Goal: Task Accomplishment & Management: Complete application form

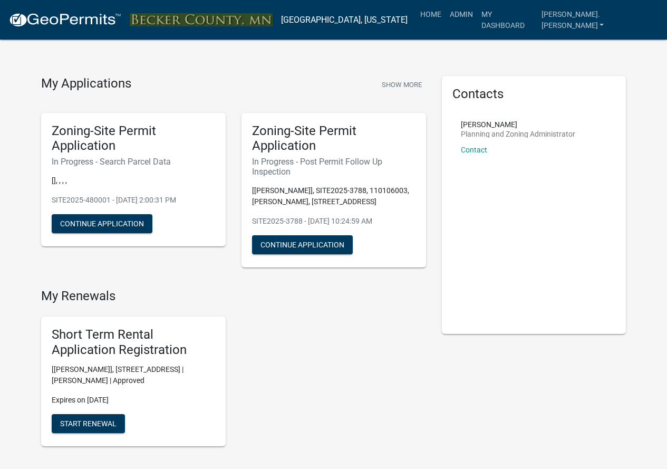
click at [495, 4] on nav "[GEOGRAPHIC_DATA], [US_STATE] more_horiz Home Admin My Dashboard [PERSON_NAME].…" at bounding box center [333, 20] width 667 height 40
click at [477, 12] on link "Admin" at bounding box center [461, 14] width 32 height 20
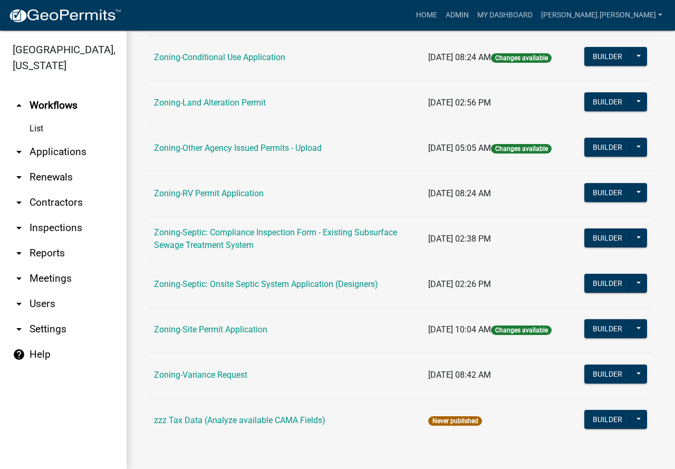
scroll to position [333, 0]
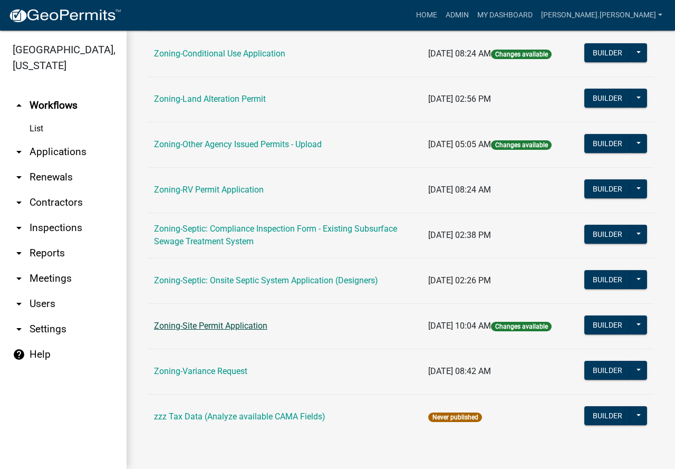
click at [217, 325] on link "Zoning-Site Permit Application" at bounding box center [210, 326] width 113 height 10
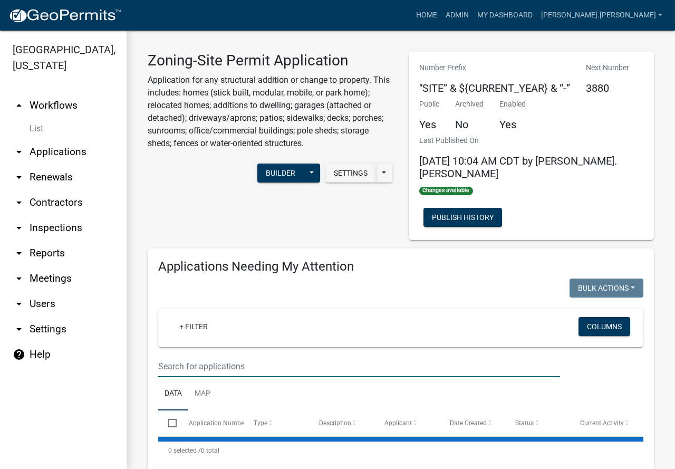
click at [218, 355] on input "text" at bounding box center [359, 366] width 402 height 22
type input "1"
type input "[PERSON_NAME]"
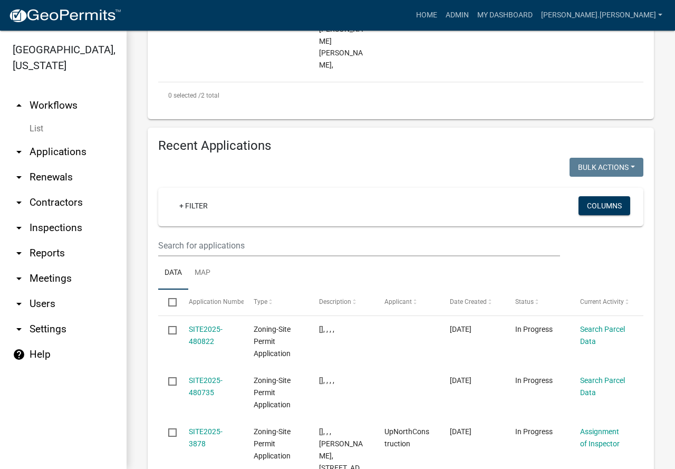
scroll to position [685, 0]
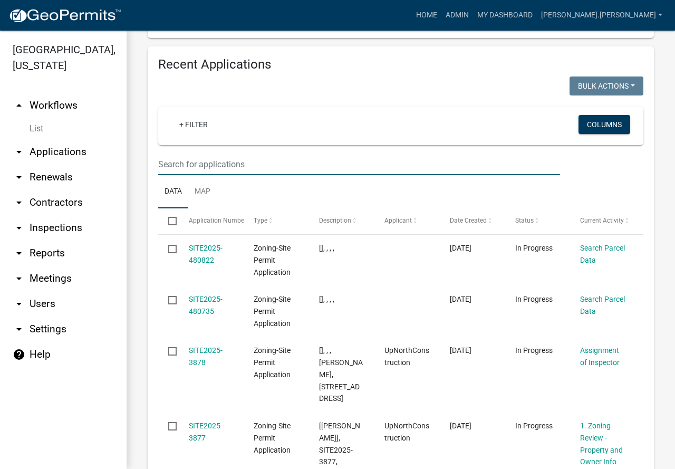
click at [334, 153] on input "text" at bounding box center [359, 164] width 402 height 22
type input "[PERSON_NAME]"
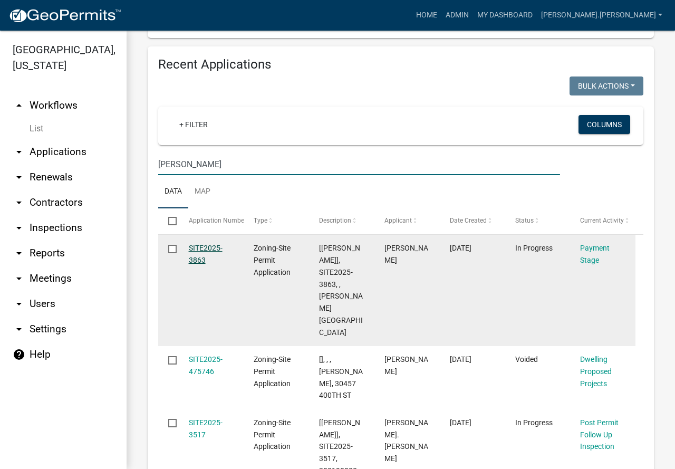
click at [212, 244] on link "SITE2025-3863" at bounding box center [206, 254] width 34 height 21
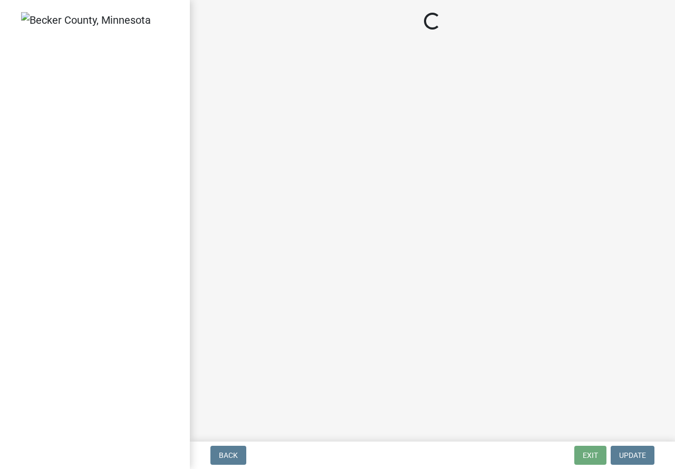
select select "3: 3"
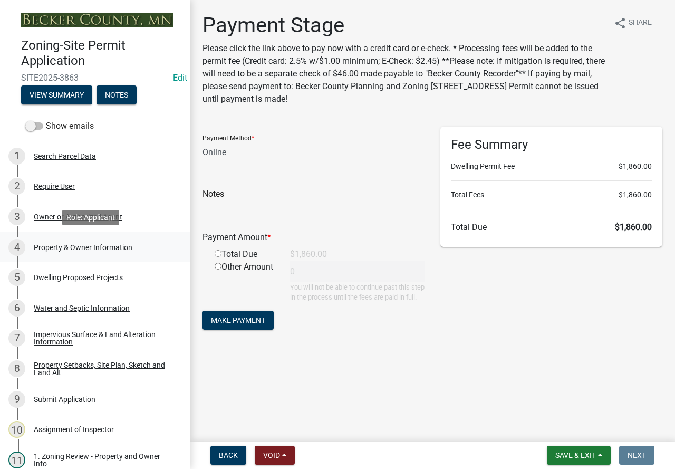
click at [110, 248] on div "Property & Owner Information" at bounding box center [83, 247] width 99 height 7
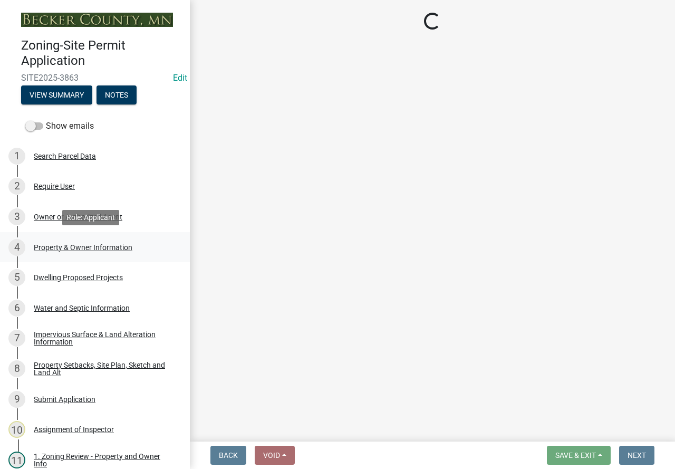
select select "5a3c243d-5cb2-4bc7-bda1-959088d74f81"
select select "bf5301ed-aa66-4b75-9f2b-793e89891956"
select select "f87eba17-8ed9-4ad8-aefc-fe36a3f3544b"
select select "393a978c-6bd5-4cb2-a6a0-db6feb8732b8"
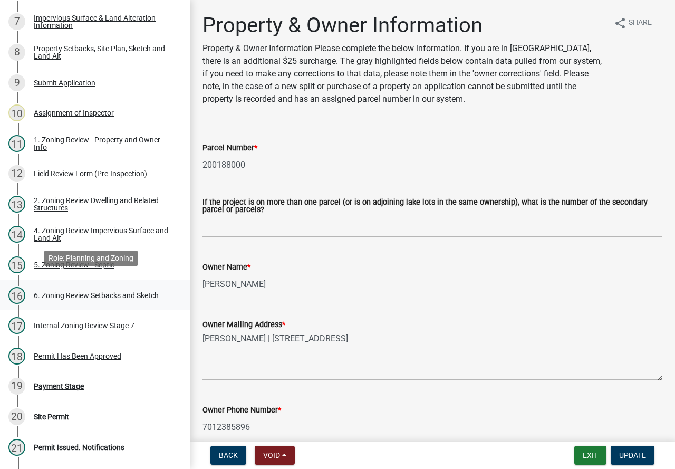
scroll to position [438, 0]
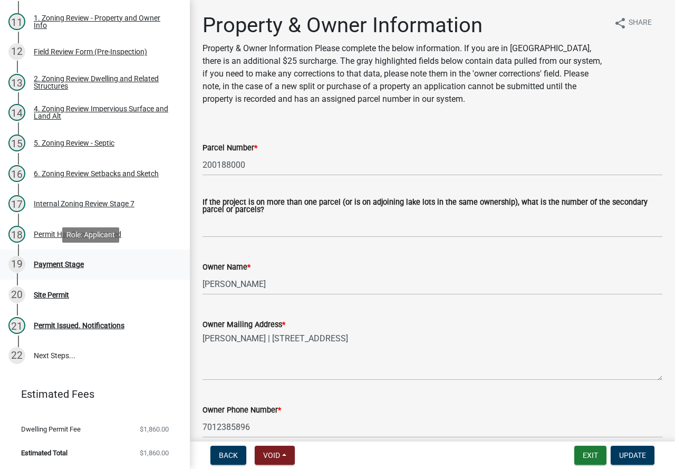
click at [64, 262] on div "Payment Stage" at bounding box center [59, 263] width 50 height 7
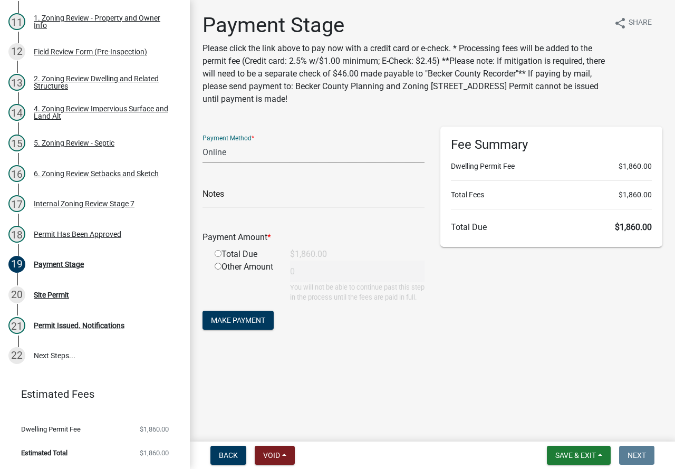
click at [338, 162] on select "Credit Card POS Check Cash Online" at bounding box center [313, 152] width 222 height 22
click at [336, 150] on select "Credit Card POS Check Cash Online" at bounding box center [313, 152] width 222 height 22
select select "1: 0"
click at [202, 141] on select "Credit Card POS Check Cash Online" at bounding box center [313, 152] width 222 height 22
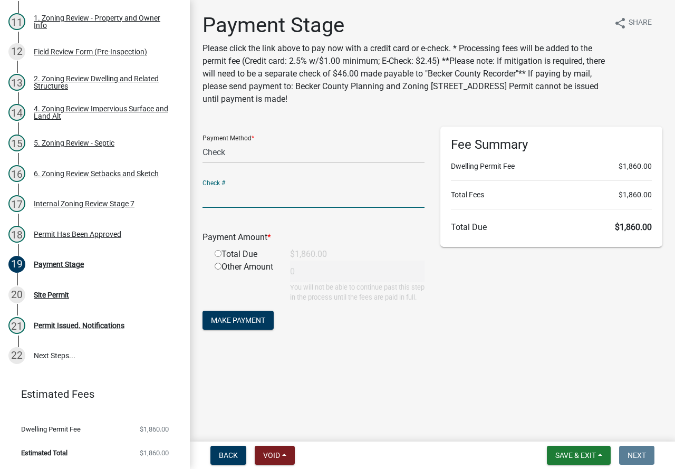
click at [319, 188] on input "text" at bounding box center [313, 197] width 222 height 22
type input "3835"
click at [218, 254] on input "radio" at bounding box center [218, 253] width 7 height 7
radio input "true"
type input "1860"
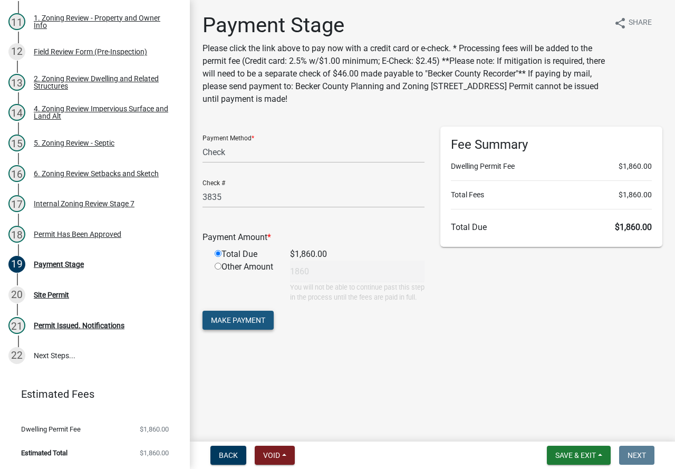
click at [243, 324] on span "Make Payment" at bounding box center [238, 320] width 54 height 8
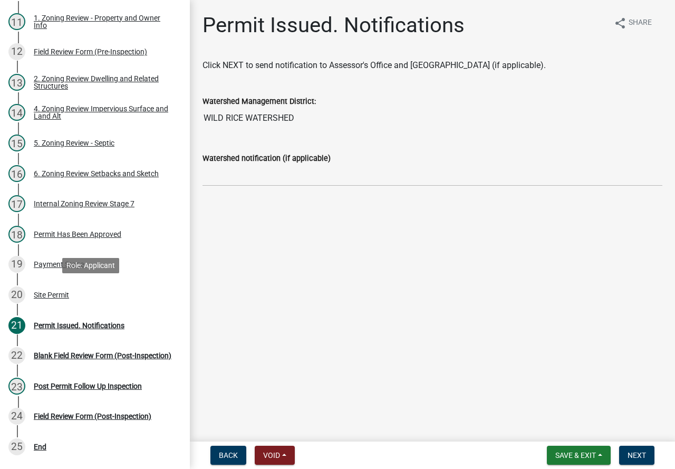
click at [56, 294] on div "Site Permit" at bounding box center [51, 294] width 35 height 7
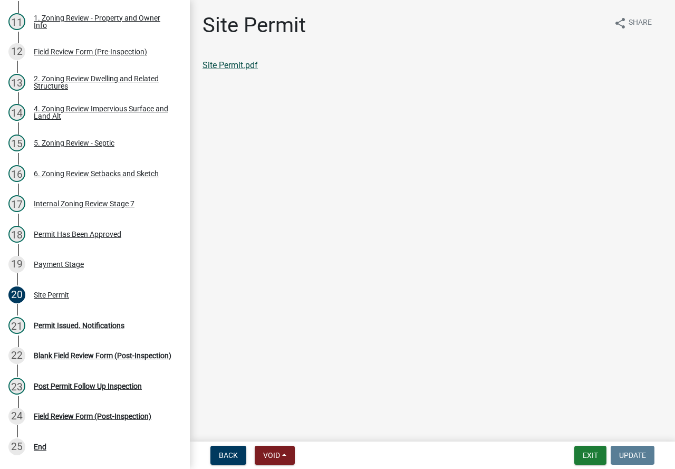
click at [232, 64] on link "Site Permit.pdf" at bounding box center [229, 65] width 55 height 10
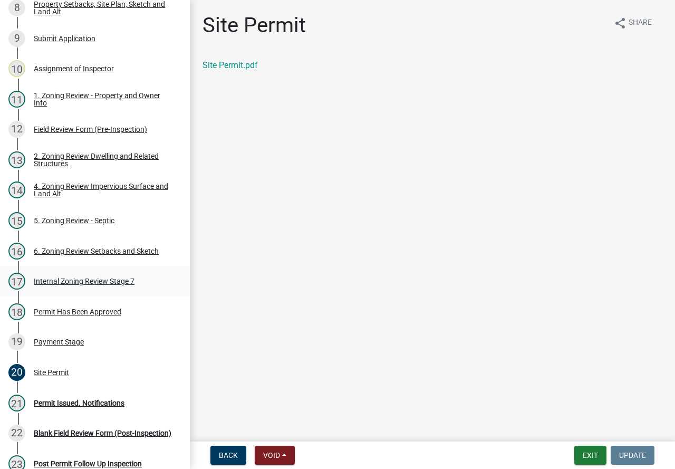
scroll to position [227, 0]
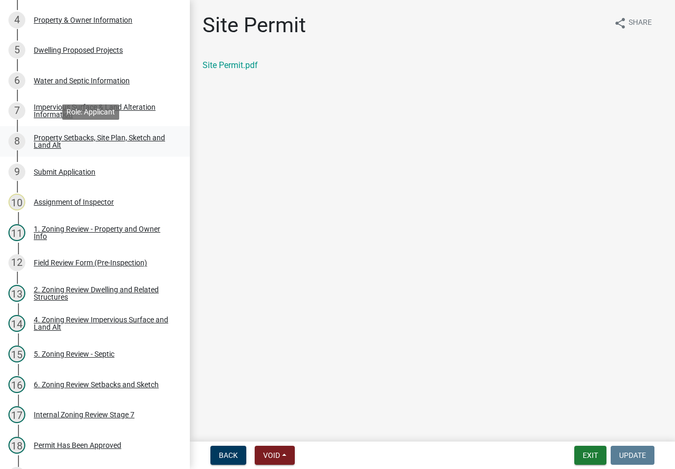
click at [94, 138] on div "Property Setbacks, Site Plan, Sketch and Land Alt" at bounding box center [103, 141] width 139 height 15
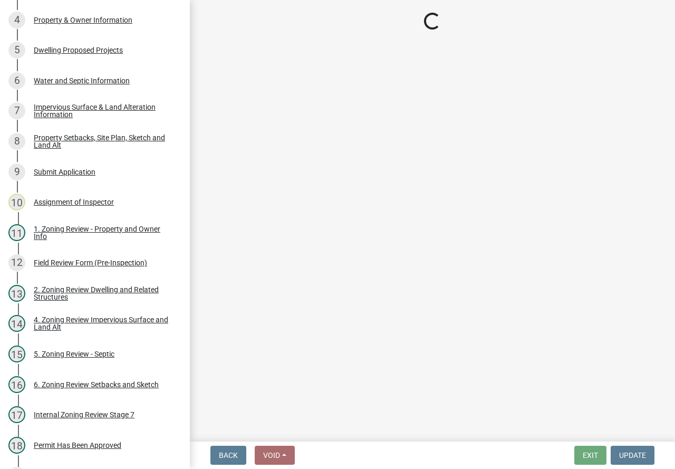
select select "7b13c63f-e699-4112-b373-98fbd28ec536"
select select "87640abb-5130-4065-bced-0c1b260ce984"
select select "fd58f24c-a096-4195-863e-b494ea1fd324"
select select "b9185151-7fec-488a-a719-f11a93338dbd"
select select "12da6293-5841-4f5c-bd92-3658833964cd"
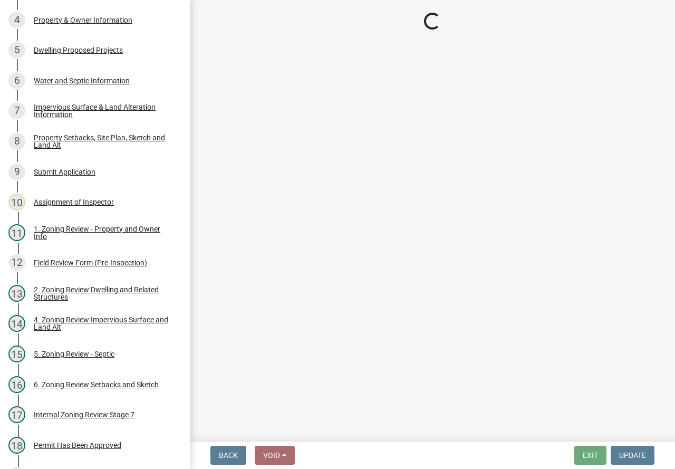
select select "27b2a8b4-abf6-463e-8c0c-7c5d2b4fe26f"
select select "5ad4ab64-b44e-481c-9000-9e5907aa74e1"
select select "e019de12-4845-45f2-ad10-5fb76eee0e55"
select select "c8b8ea71-7088-4e87-a493-7bc88cc2835b"
select select "a4ce8fad-3c47-4e2b-9375-28a8f2ee630b"
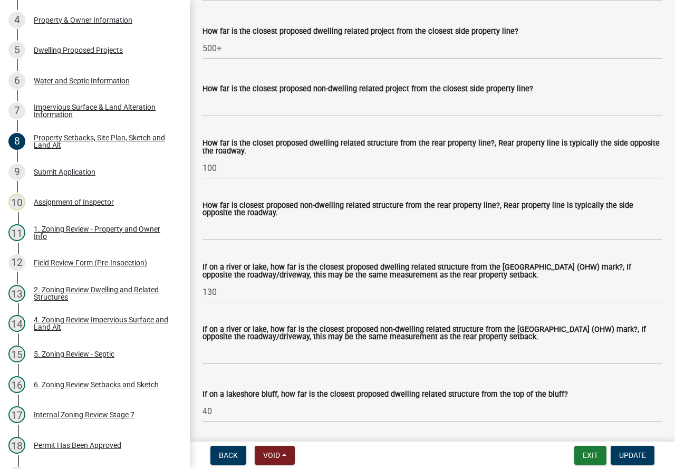
scroll to position [2320, 0]
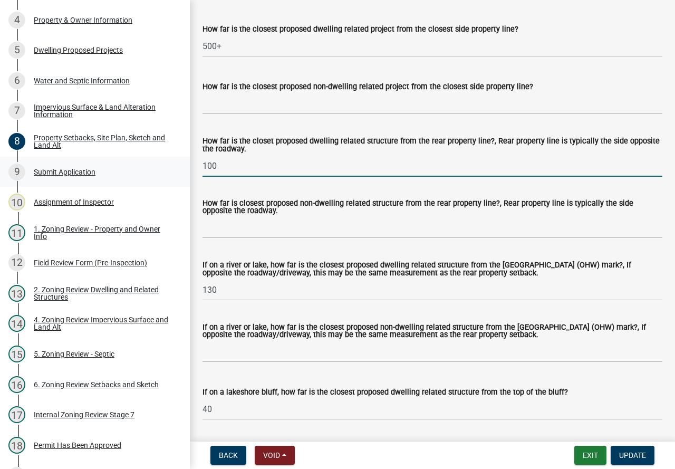
drag, startPoint x: 246, startPoint y: 179, endPoint x: 164, endPoint y: 179, distance: 82.2
click at [164, 179] on div "Zoning-Site Permit Application SITE2025-3863 Edit View Summary Notes Show email…" at bounding box center [337, 234] width 675 height 469
type input "130"
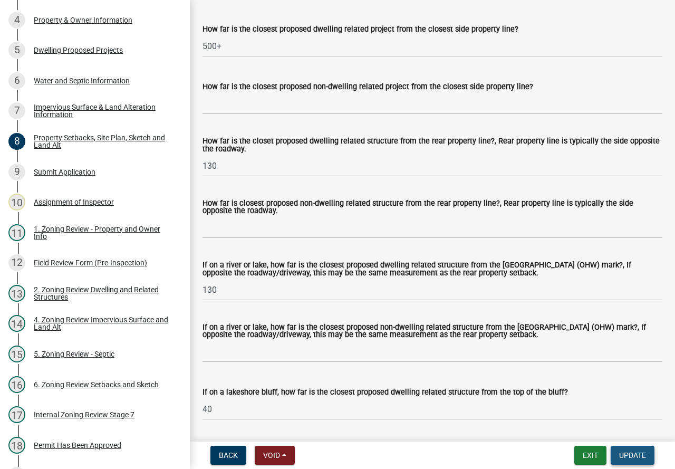
click at [636, 457] on span "Update" at bounding box center [632, 455] width 27 height 8
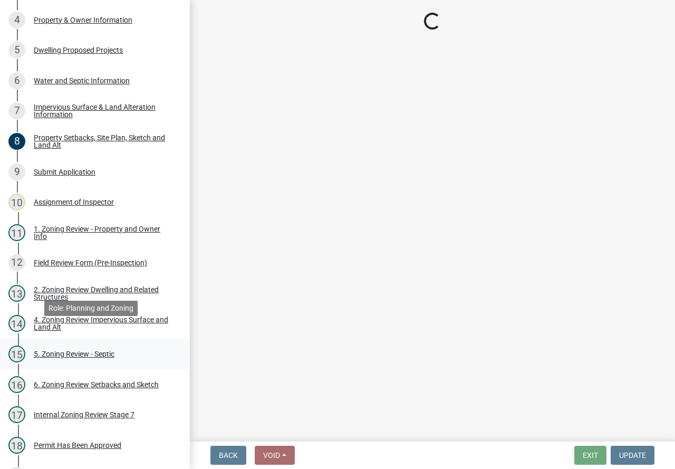
scroll to position [491, 0]
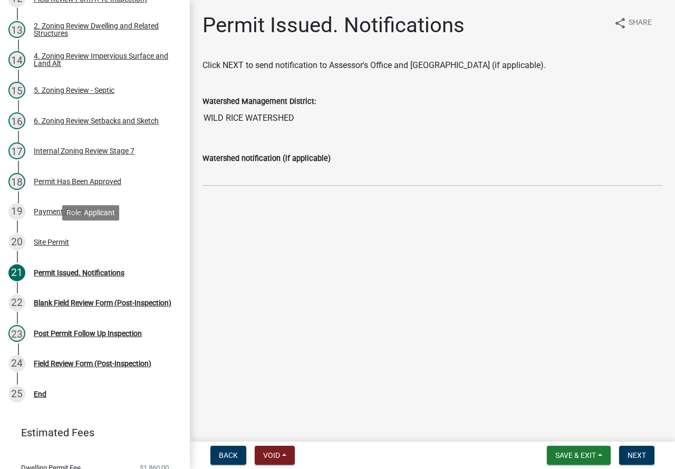
click at [67, 238] on div "Site Permit" at bounding box center [51, 241] width 35 height 7
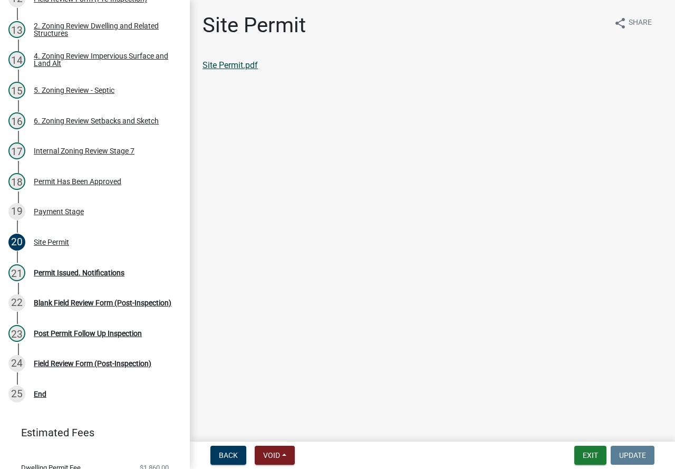
click at [227, 64] on link "Site Permit.pdf" at bounding box center [229, 65] width 55 height 10
